Goal: Task Accomplishment & Management: Complete application form

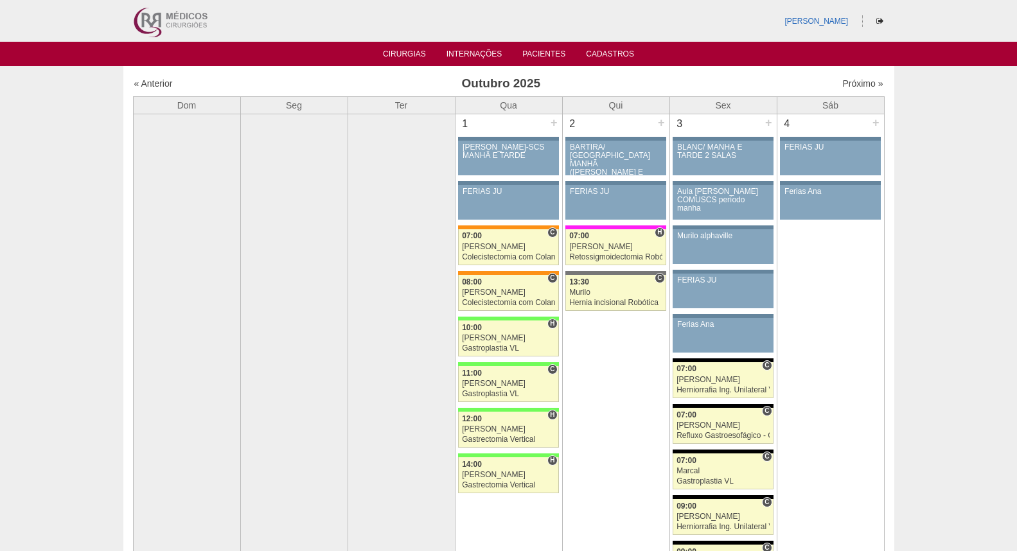
scroll to position [2214, 0]
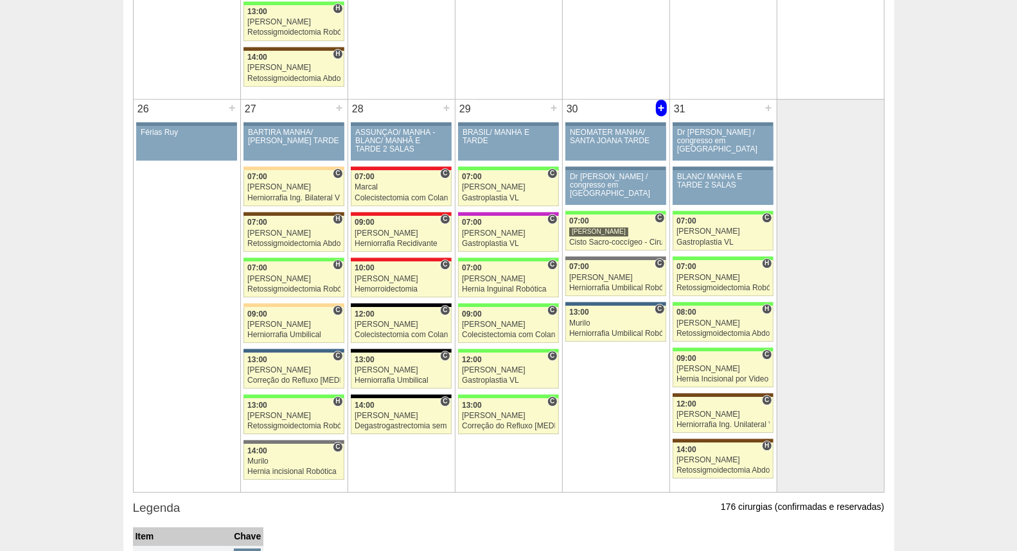
click at [660, 106] on div "+" at bounding box center [661, 108] width 11 height 17
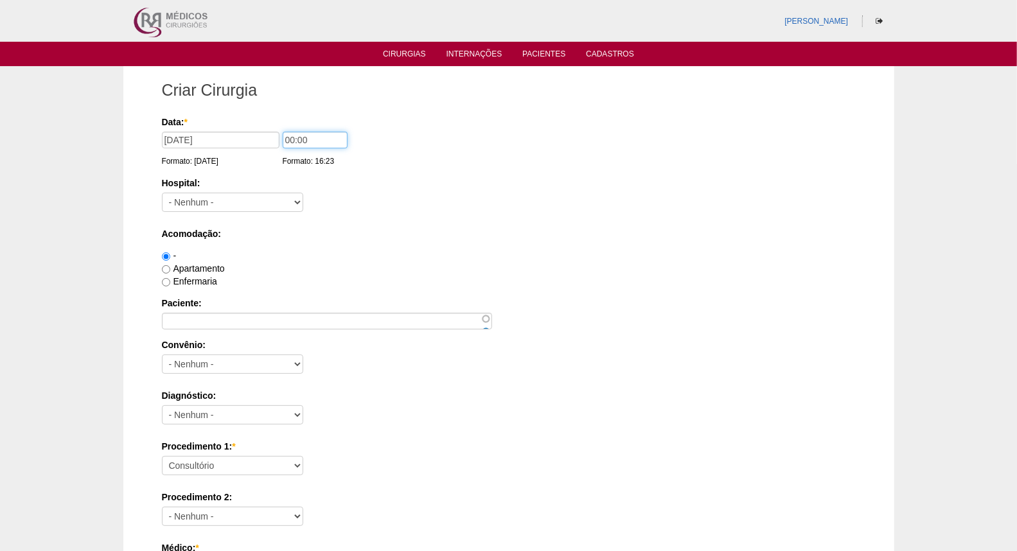
click at [290, 139] on input "00:00" at bounding box center [315, 140] width 65 height 17
type input "14:00"
click at [279, 196] on select "- [GEOGRAPHIC_DATA] - [DATE] [PERSON_NAME] Alvorada América Assunção Bartira Be…" at bounding box center [232, 202] width 141 height 19
select select "8"
click at [162, 193] on select "- [GEOGRAPHIC_DATA] - [DATE] [PERSON_NAME] Alvorada América Assunção Bartira Be…" at bounding box center [232, 202] width 141 height 19
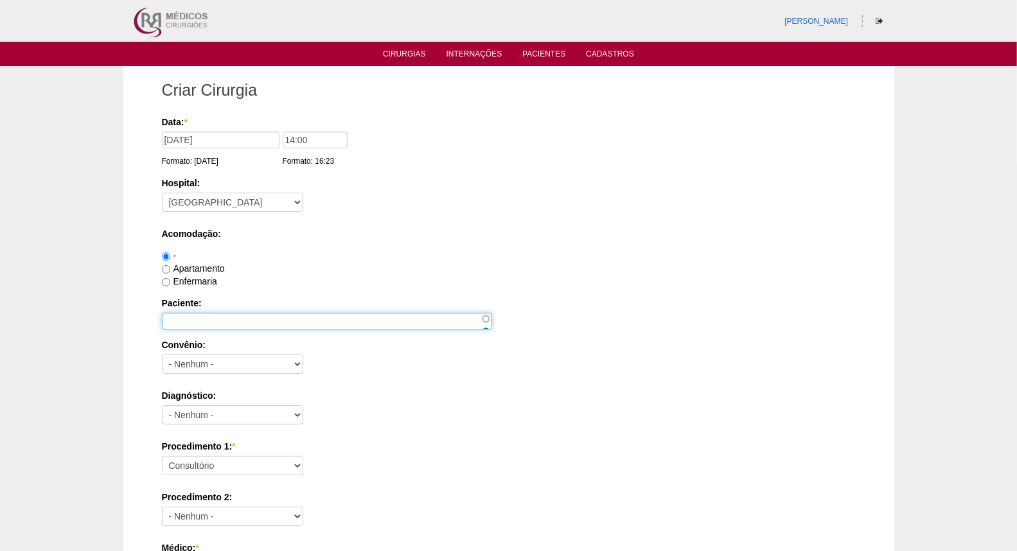
click at [272, 319] on input "Paciente:" at bounding box center [327, 321] width 330 height 17
paste input "[PERSON_NAME]"
type input "[PERSON_NAME]"
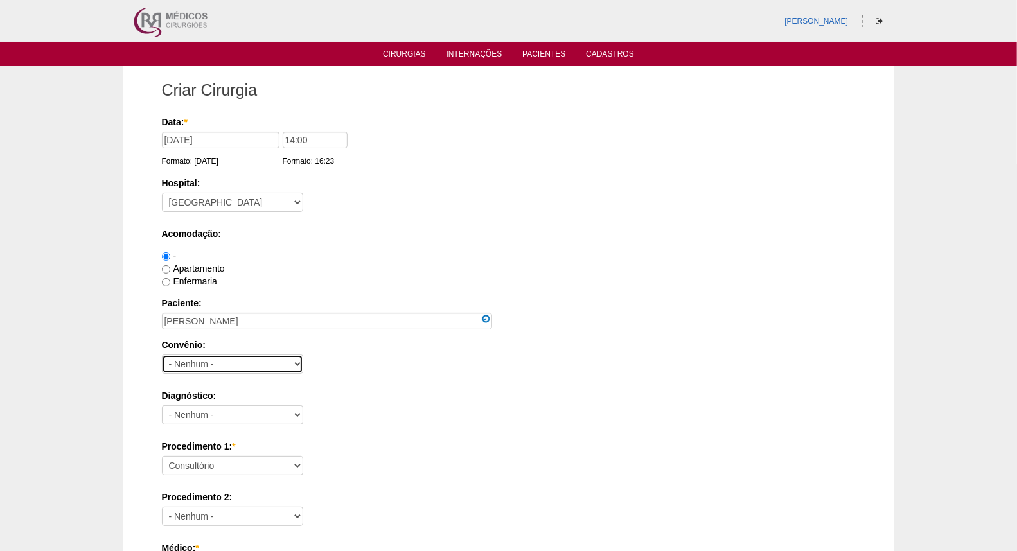
click at [262, 361] on select "- Nenhum - Abet Afresp Allianz Amil Blue Life Caasp Cabesp Caixa de Pensões Car…" at bounding box center [232, 364] width 141 height 19
select select "26"
click at [162, 355] on select "- Nenhum - Abet Afresp Allianz Amil Blue Life Caasp Cabesp Caixa de Pensões Car…" at bounding box center [232, 364] width 141 height 19
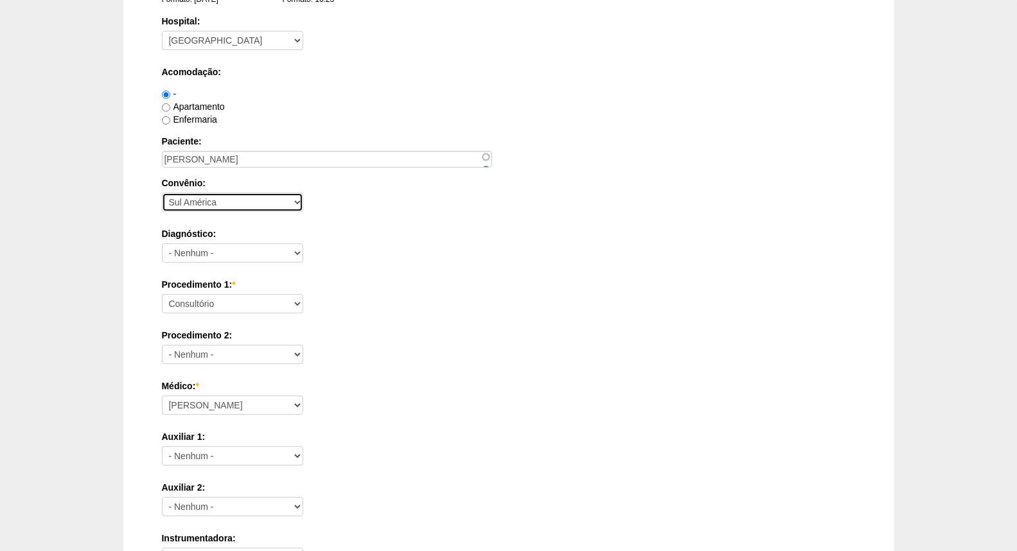
scroll to position [214, 0]
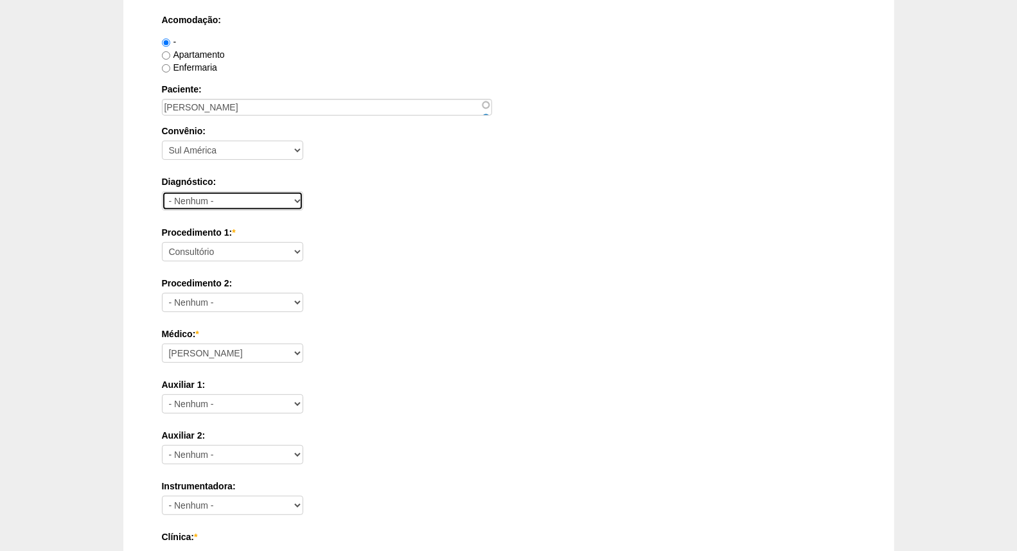
click at [209, 194] on select "- Nenhum - Abdome Agudo Abscesso Hepático Abscesso Perianal Abscesso Peritoneal…" at bounding box center [232, 201] width 141 height 19
select select "9954"
click at [162, 192] on select "- Nenhum - Abdome Agudo Abscesso Hepático Abscesso Perianal Abscesso Peritoneal…" at bounding box center [232, 201] width 141 height 19
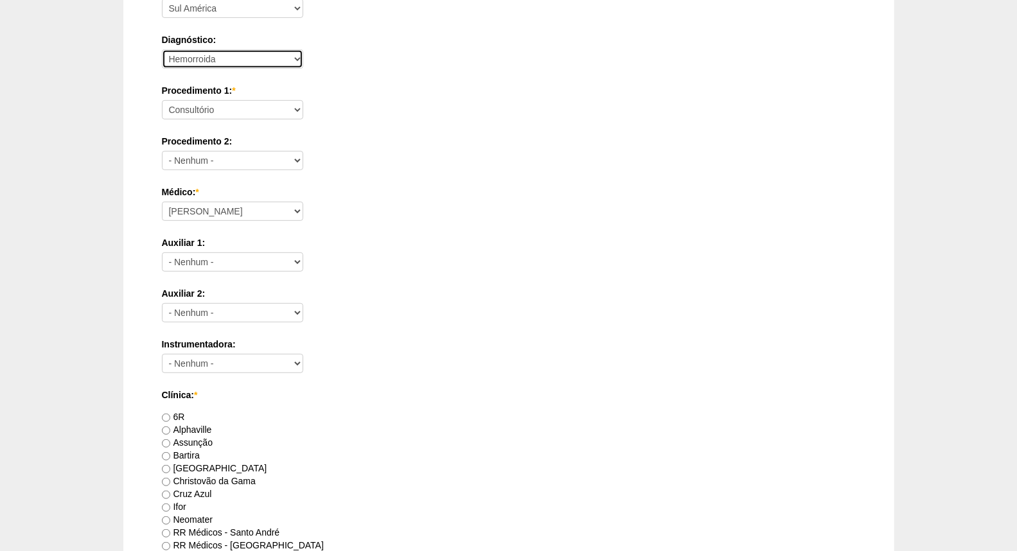
scroll to position [357, 0]
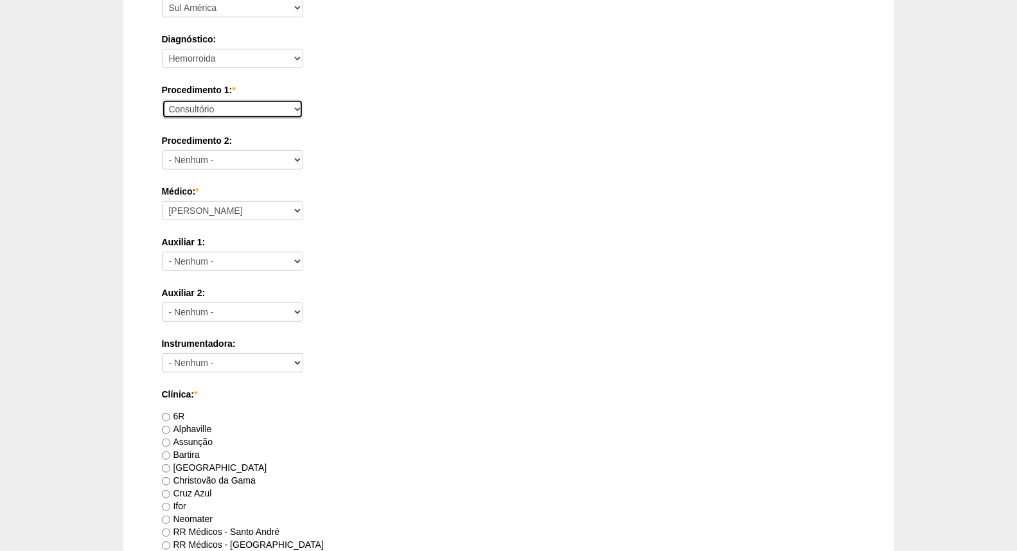
click at [282, 100] on select "Consultório Abscesso Hepático - Drenagem Abscesso perianal Amputação Abdômino P…" at bounding box center [232, 109] width 141 height 19
select select "9966"
click at [162, 100] on select "Consultório Abscesso Hepático - Drenagem Abscesso perianal Amputação Abdômino P…" at bounding box center [232, 109] width 141 height 19
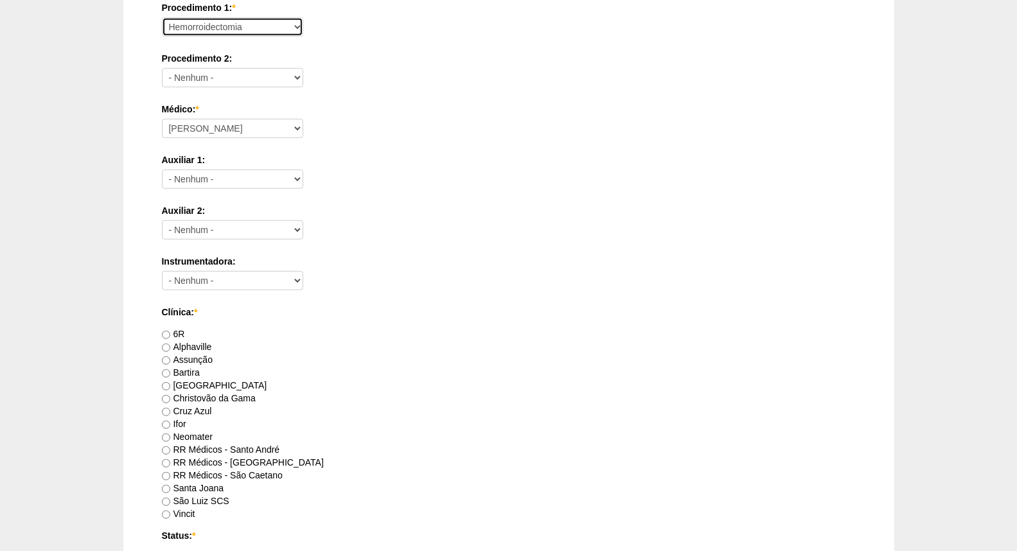
scroll to position [643, 0]
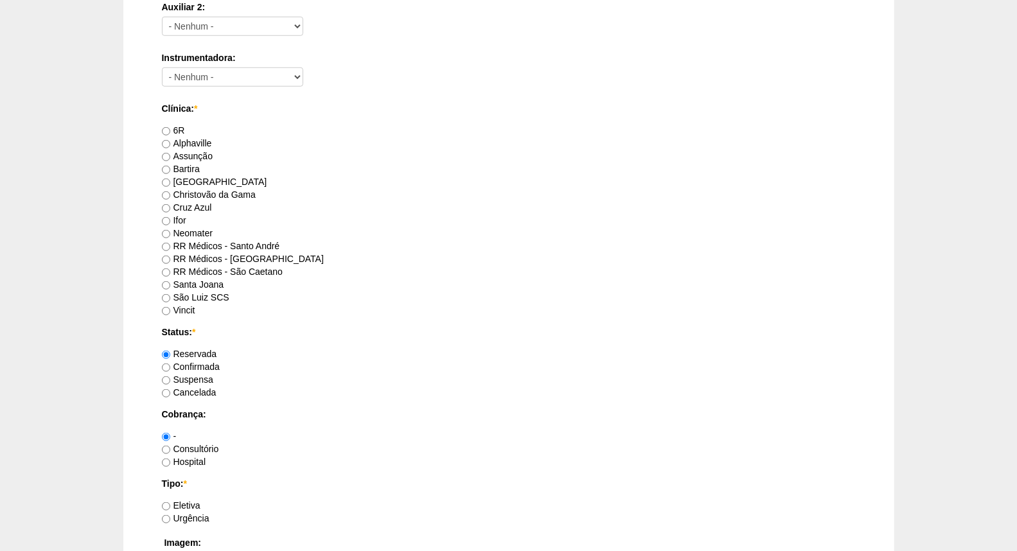
click at [229, 258] on label "RR Médicos - [GEOGRAPHIC_DATA]" at bounding box center [243, 259] width 162 height 10
click at [170, 258] on input "RR Médicos - [GEOGRAPHIC_DATA]" at bounding box center [166, 260] width 8 height 8
radio input "true"
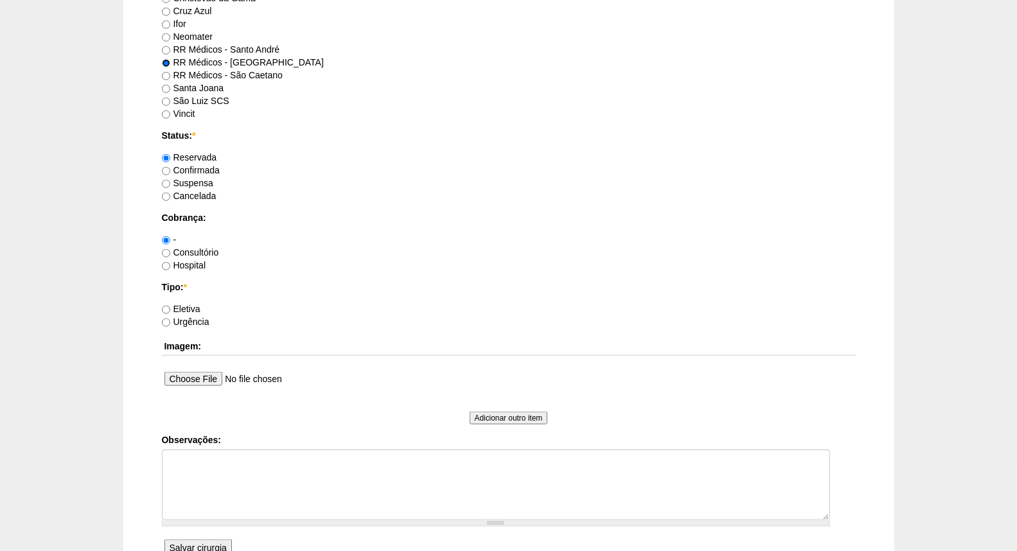
scroll to position [857, 0]
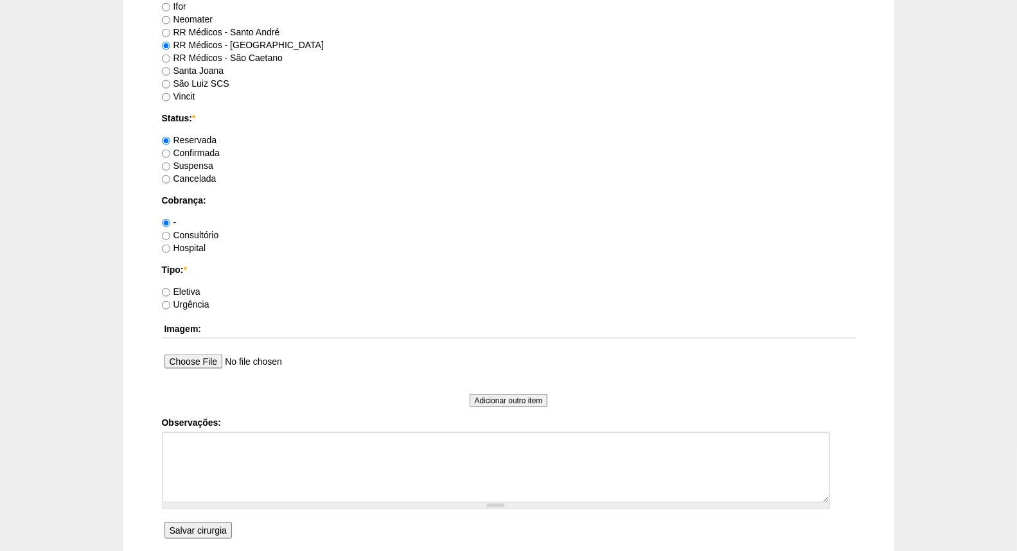
click at [193, 287] on label "Eletiva" at bounding box center [181, 292] width 39 height 10
click at [170, 289] on input "Eletiva" at bounding box center [166, 293] width 8 height 8
radio input "true"
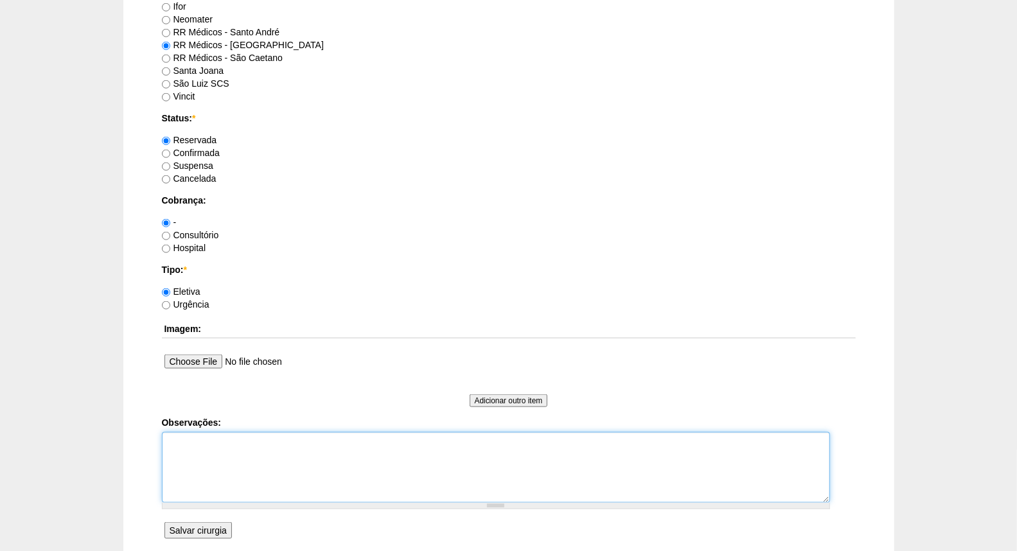
click at [247, 445] on textarea "Observações:" at bounding box center [496, 468] width 668 height 71
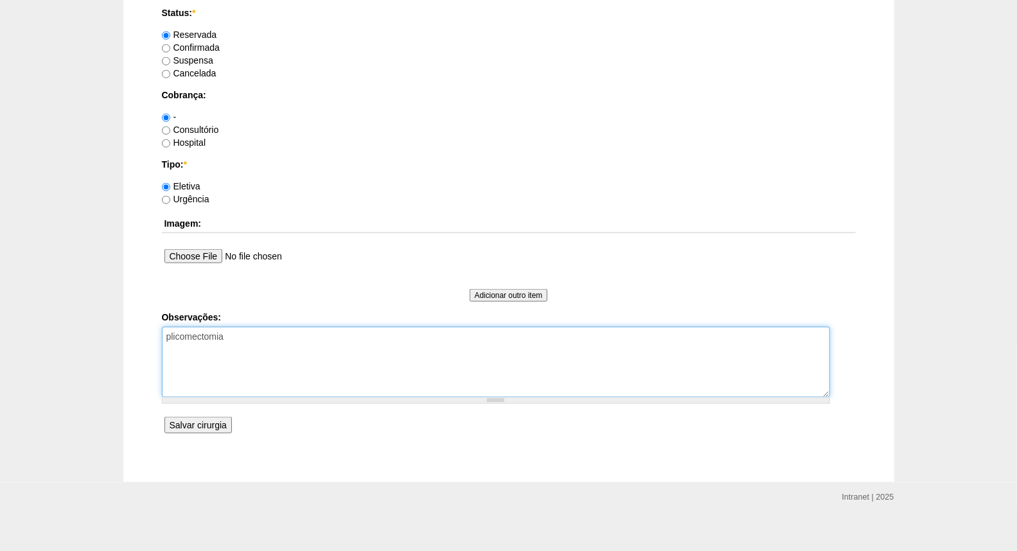
scroll to position [968, 0]
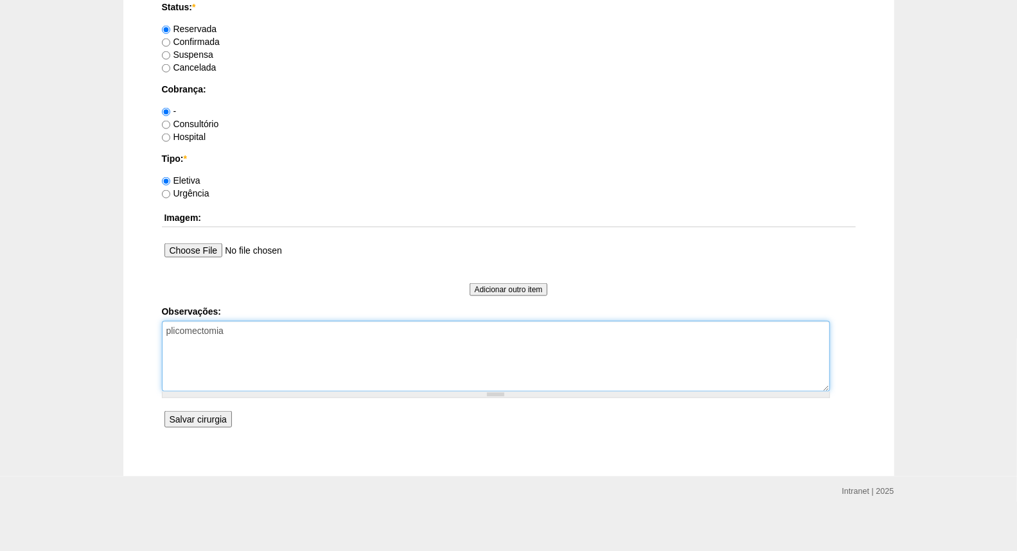
type textarea "plicomectomia"
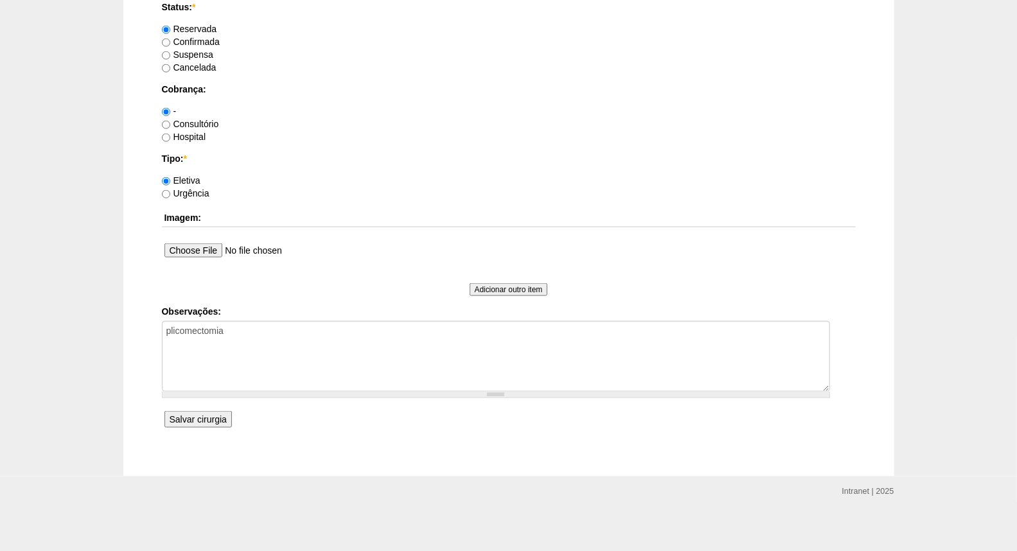
click at [206, 425] on input "Salvar cirurgia" at bounding box center [198, 419] width 67 height 17
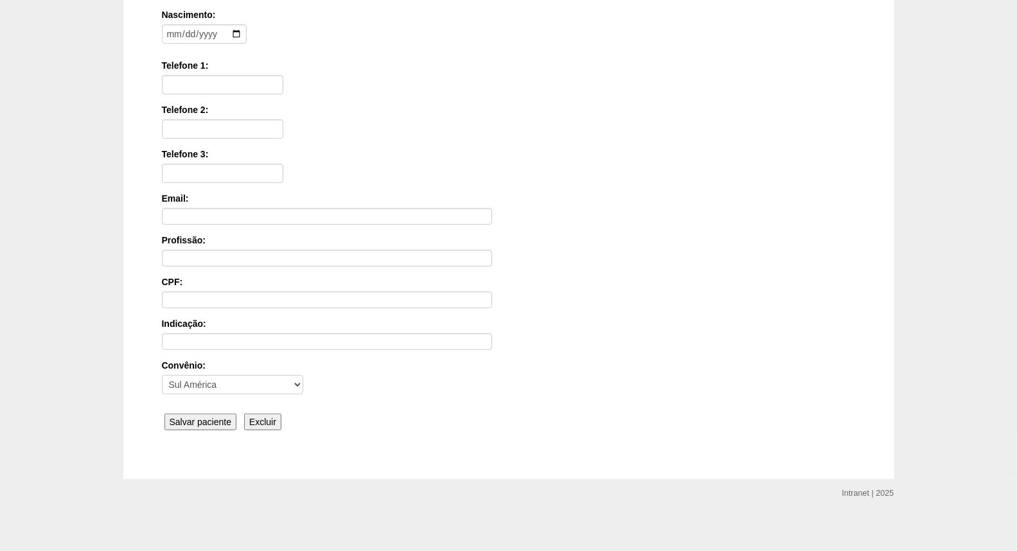
scroll to position [232, 0]
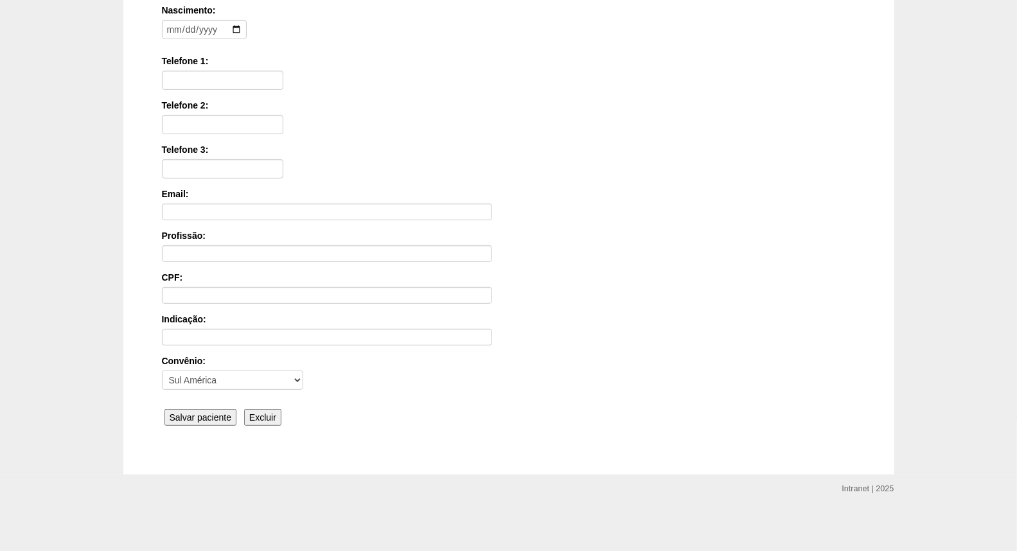
click at [220, 413] on input "Salvar paciente" at bounding box center [201, 417] width 73 height 17
